Goal: Find specific page/section: Find specific page/section

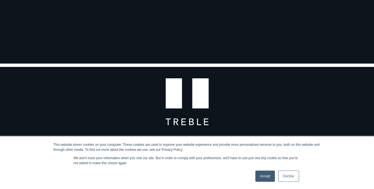
scroll to position [96, 0]
click at [267, 178] on link "Accept" at bounding box center [265, 175] width 20 height 11
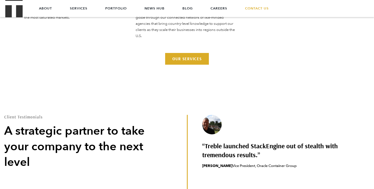
scroll to position [1337, 0]
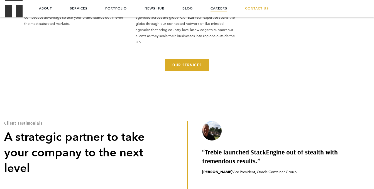
click at [224, 11] on link "Careers" at bounding box center [219, 8] width 17 height 17
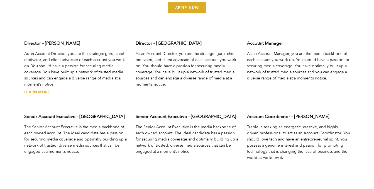
scroll to position [1757, 0]
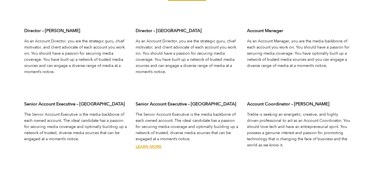
click at [155, 146] on link "Learn More" at bounding box center [149, 146] width 26 height 5
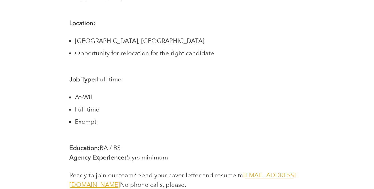
scroll to position [1124, 0]
